Goal: Information Seeking & Learning: Learn about a topic

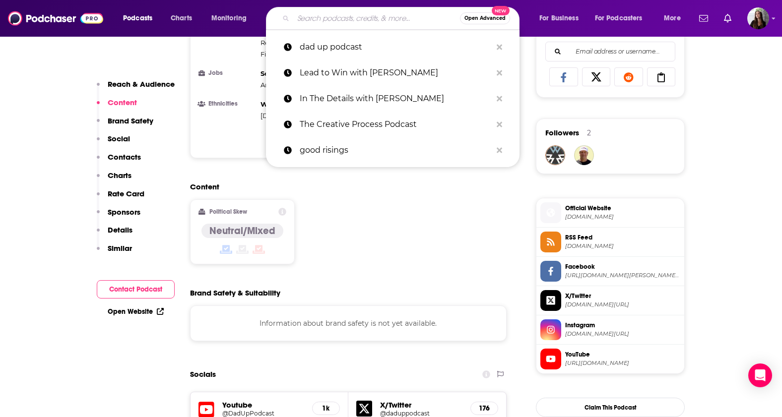
click at [343, 21] on input "Search podcasts, credits, & more..." at bounding box center [376, 18] width 167 height 16
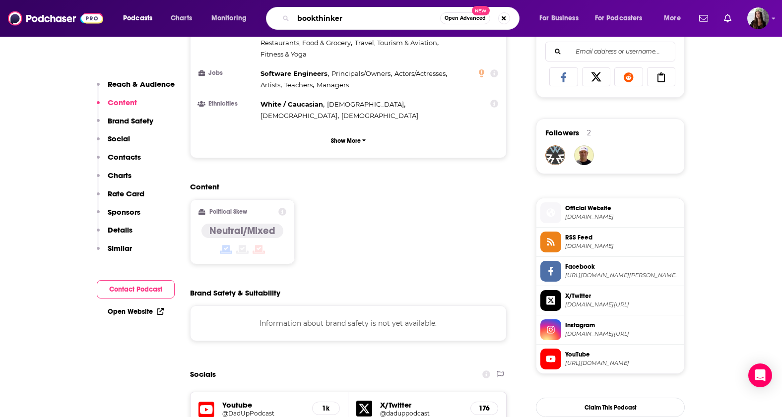
type input "bookthinkers"
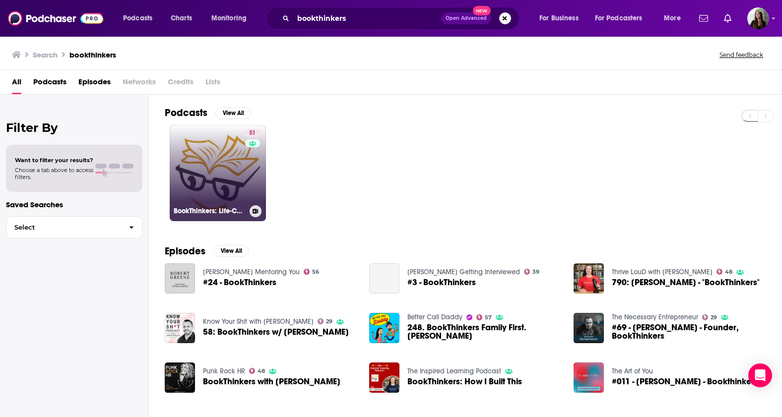
click at [222, 158] on link "51 BookThinkers: Life-Changing Books" at bounding box center [218, 173] width 96 height 96
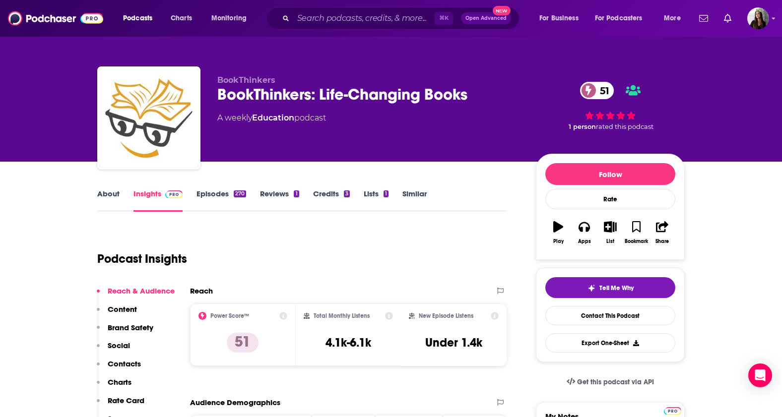
click at [218, 192] on link "Episodes 270" at bounding box center [221, 200] width 50 height 23
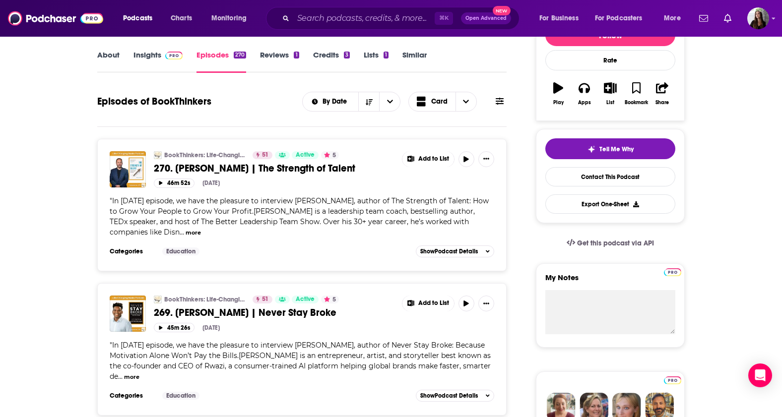
scroll to position [139, 0]
